Goal: Task Accomplishment & Management: Use online tool/utility

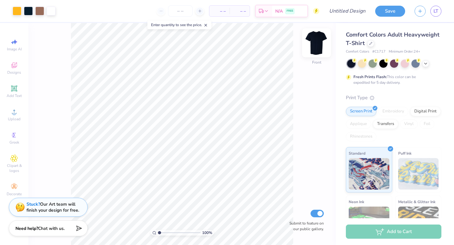
click at [316, 42] on img at bounding box center [316, 42] width 25 height 25
click at [319, 47] on img at bounding box center [316, 42] width 25 height 25
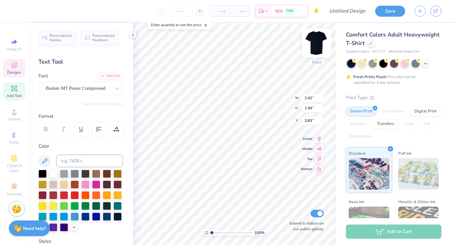
type input "4.04"
type input "2.60"
type textarea "PHI"
type input "2.42"
type input "1.94"
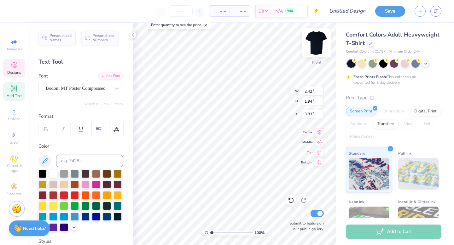
type textarea "EPSILON"
type input "4.07"
type input "2.55"
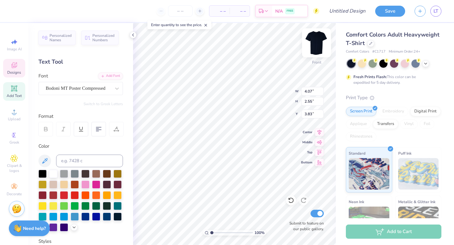
type textarea "KAPPA"
type input "4.07"
type input "5.30"
type input "1.96"
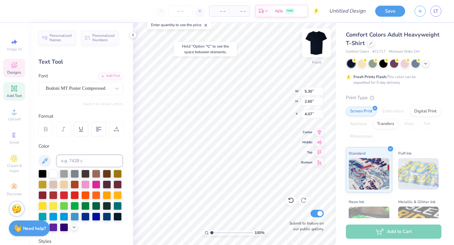
type input "3.82"
type input "4.08"
type input "2.58"
type input "4.07"
type input "4.04"
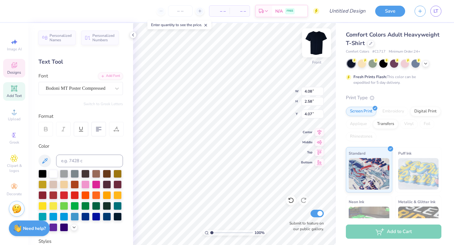
type input "2.60"
type input "4.06"
type input "3.72"
type input "2.39"
type input "4.26"
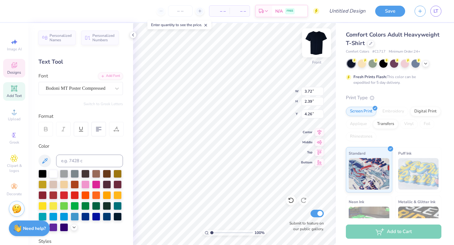
type input "5.30"
type input "1.96"
type input "4.07"
type input "12.50"
type input "6.97"
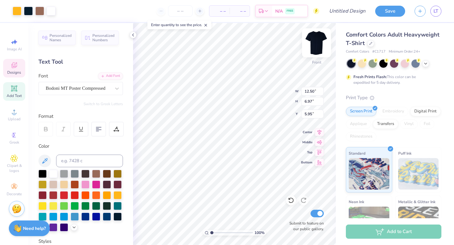
type input "6.03"
